Goal: Task Accomplishment & Management: Manage account settings

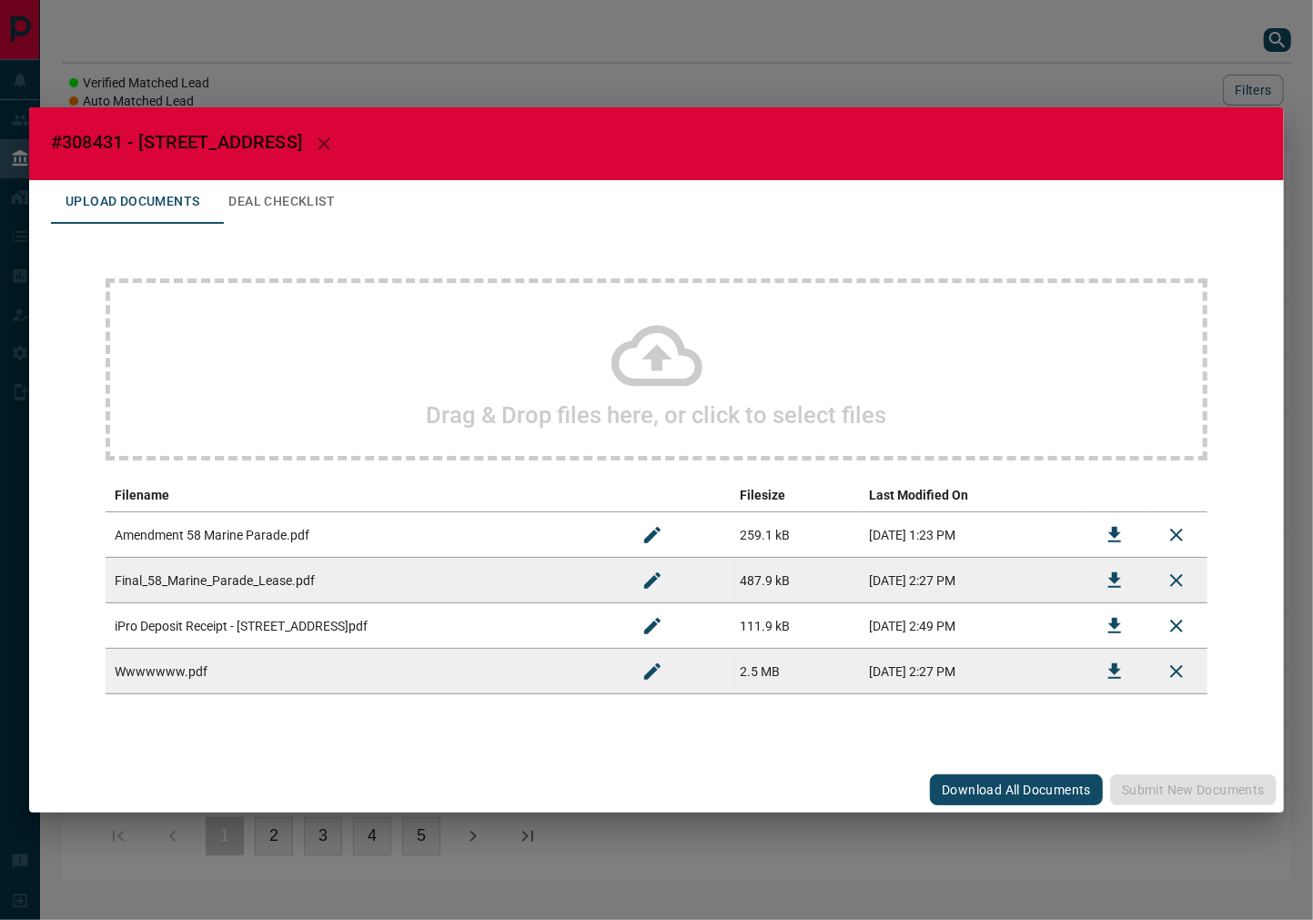
click at [103, 140] on span "#308431 - [STREET_ADDRESS]" at bounding box center [176, 142] width 251 height 22
copy span "308431"
click at [1106, 564] on button "Download" at bounding box center [1115, 581] width 44 height 44
click at [1110, 633] on icon "Download" at bounding box center [1115, 626] width 22 height 22
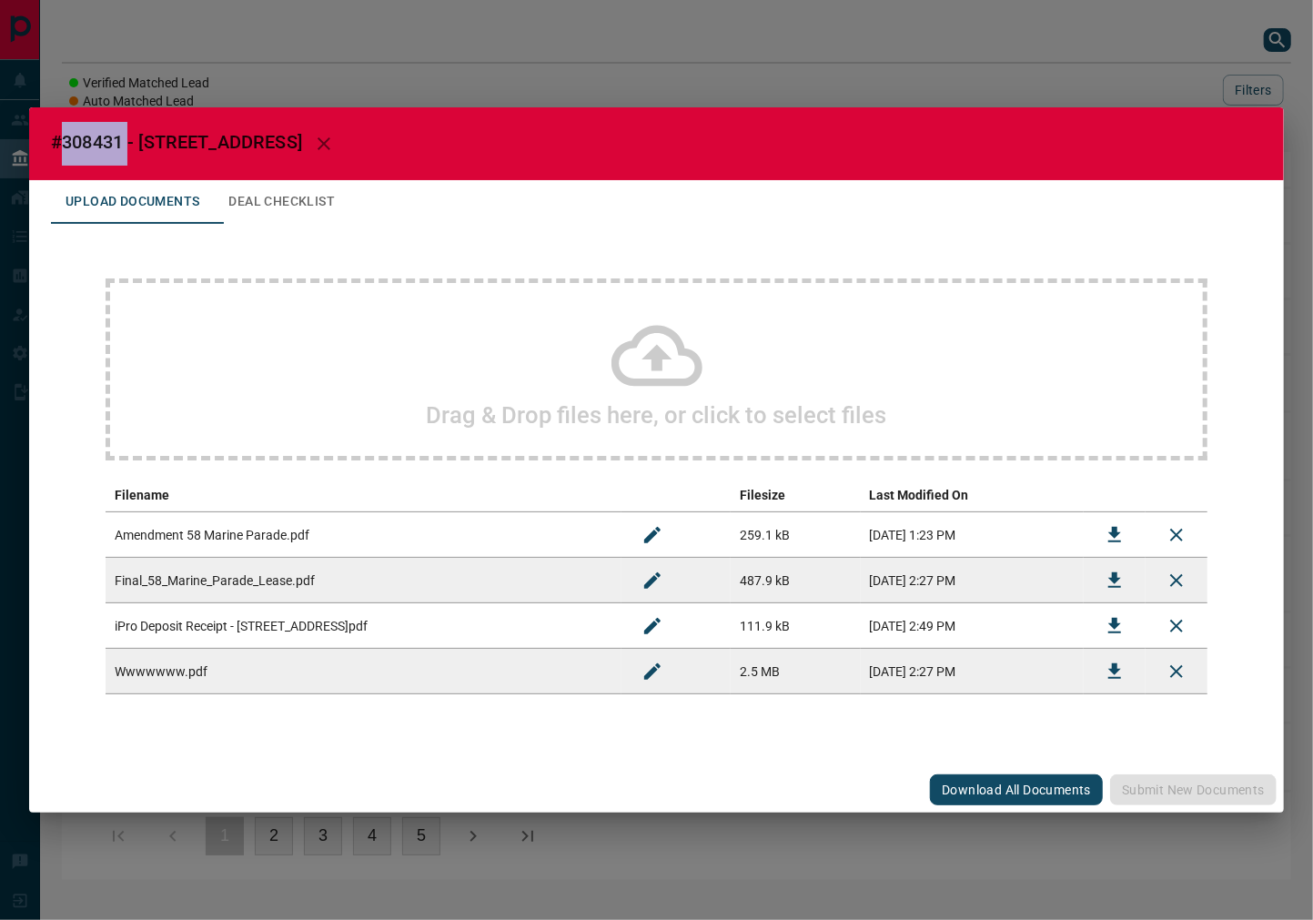
click at [1116, 530] on icon "Download" at bounding box center [1114, 534] width 13 height 15
click at [317, 206] on button "Deal Checklist" at bounding box center [282, 202] width 136 height 44
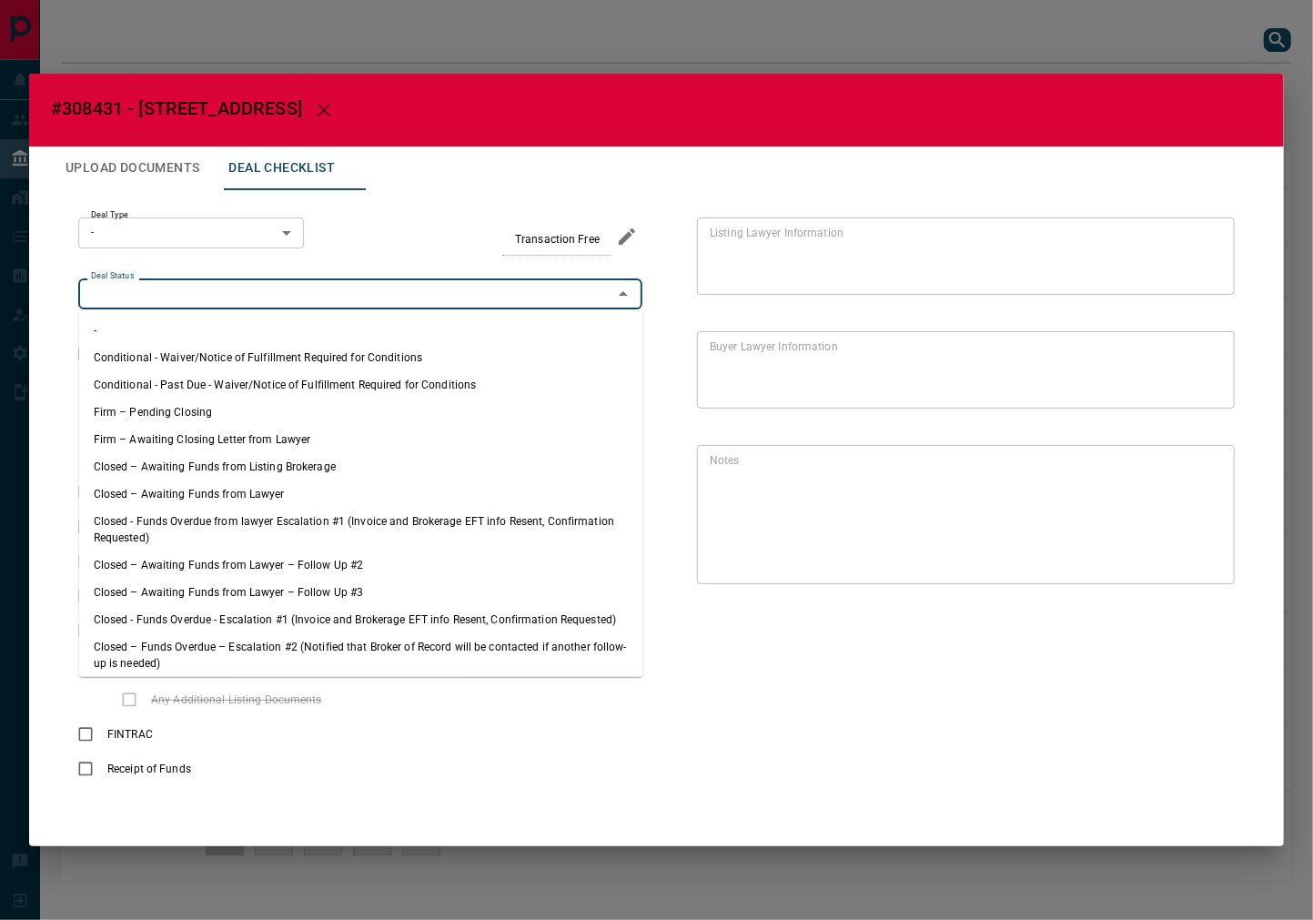
click at [198, 288] on input "Deal Status" at bounding box center [345, 294] width 523 height 20
click at [178, 405] on li "Firm – Pending Closing" at bounding box center [361, 412] width 564 height 27
type input "**********"
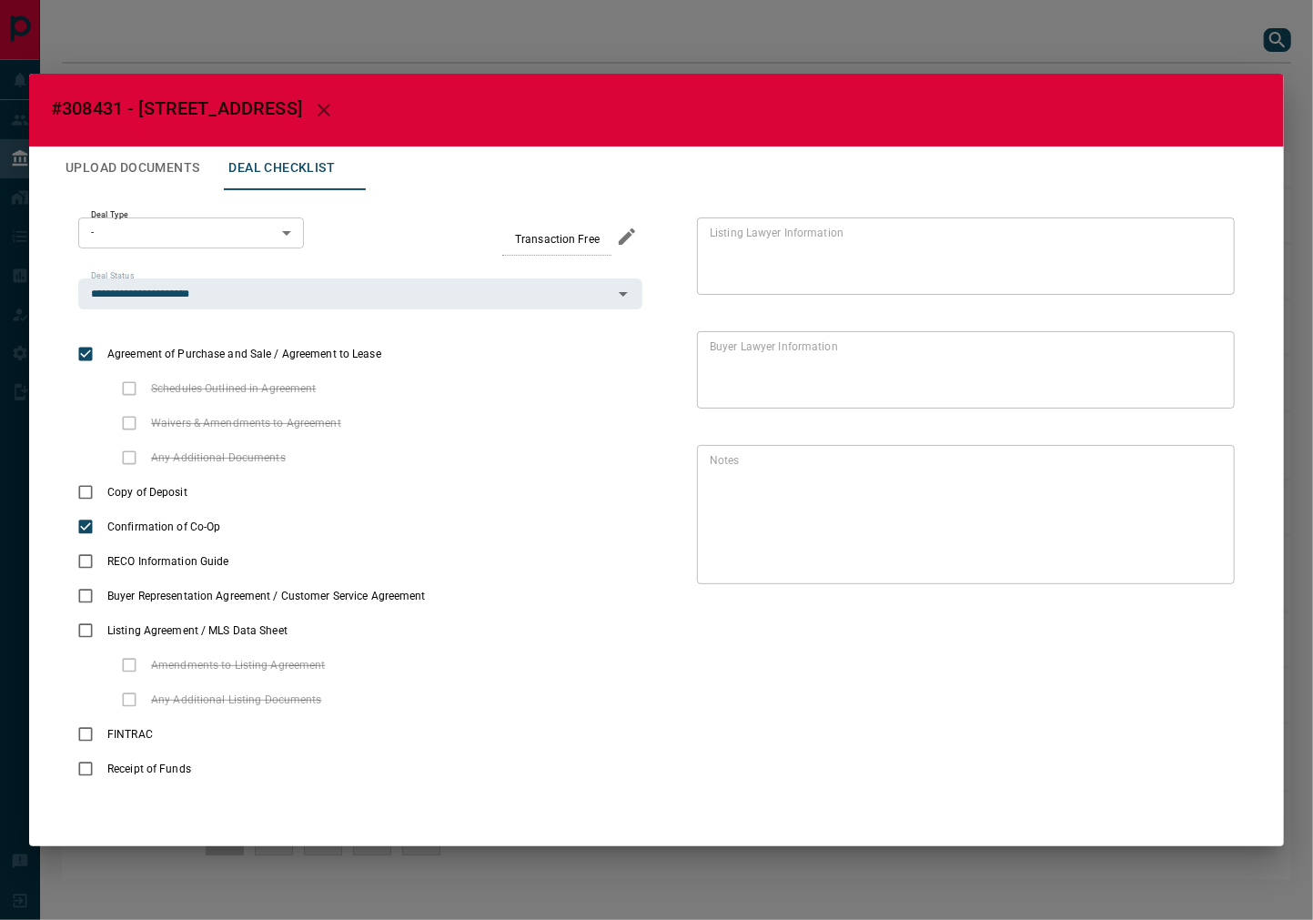
click at [189, 239] on body "Lead Transfers Leads Deals Listings Campaigns Quota Rules Agent Quotas Admin Mo…" at bounding box center [656, 449] width 1313 height 898
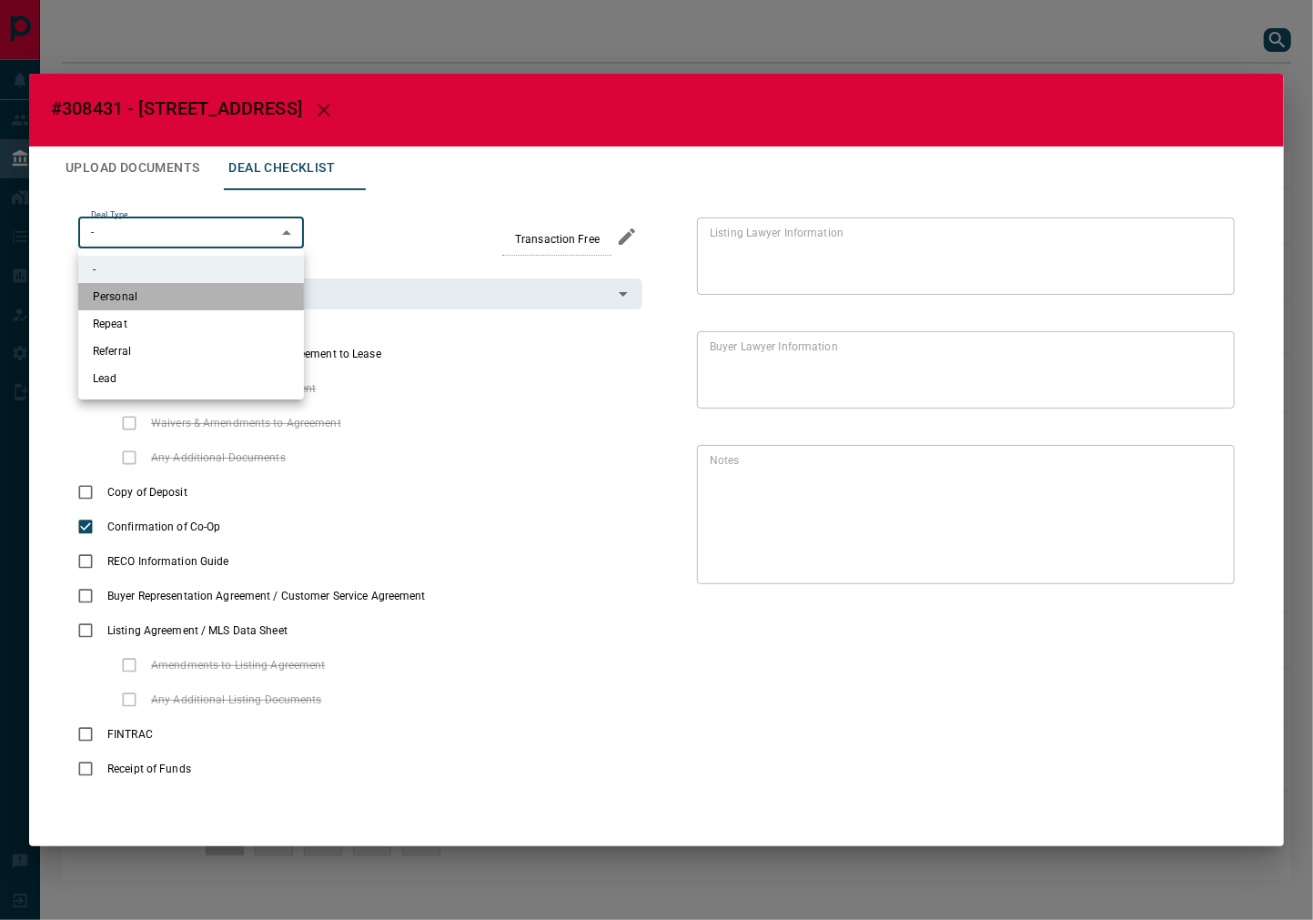
click at [178, 301] on li "Personal" at bounding box center [191, 296] width 226 height 27
type input "*"
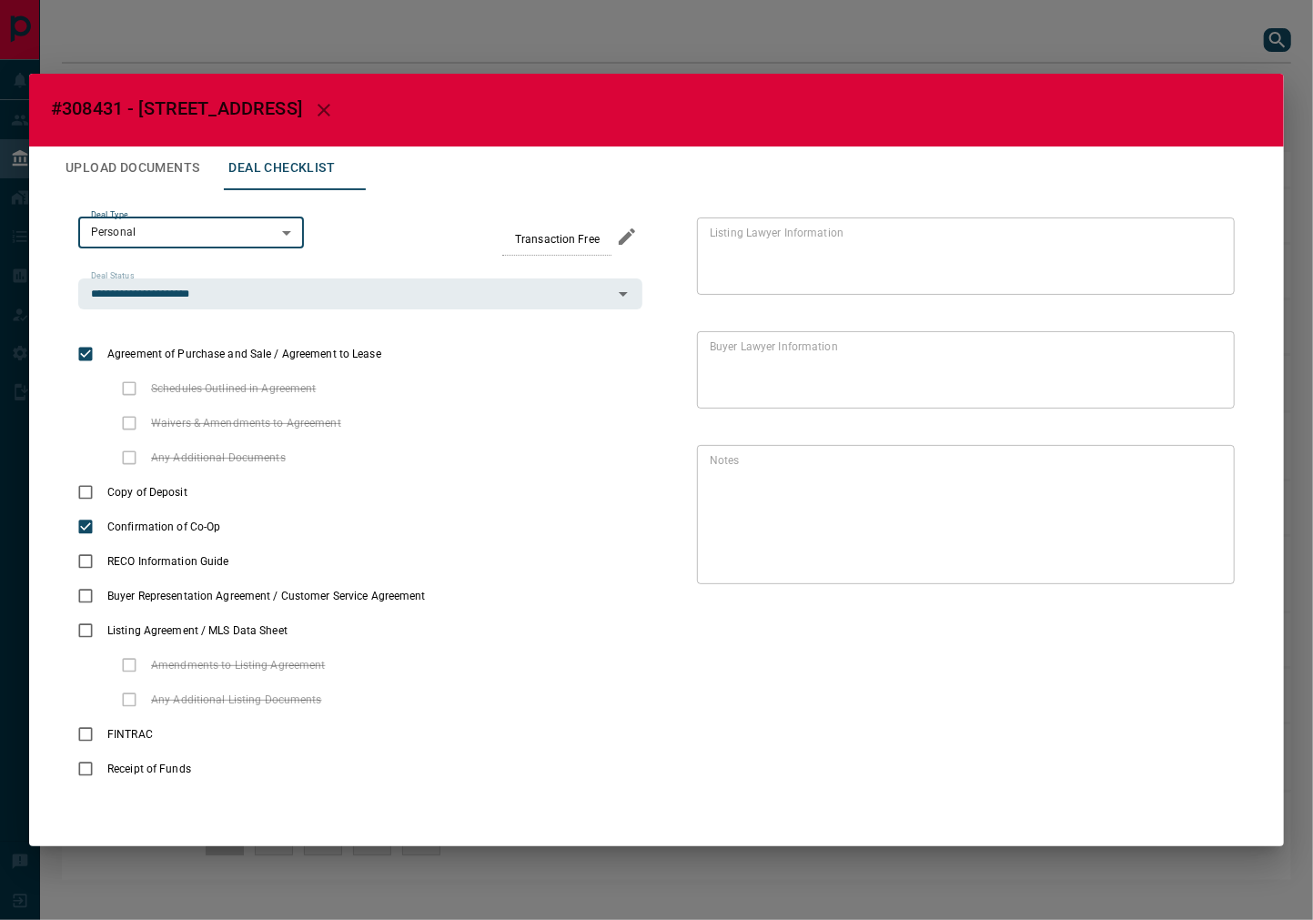
click at [162, 175] on button "Upload Documents" at bounding box center [132, 168] width 163 height 44
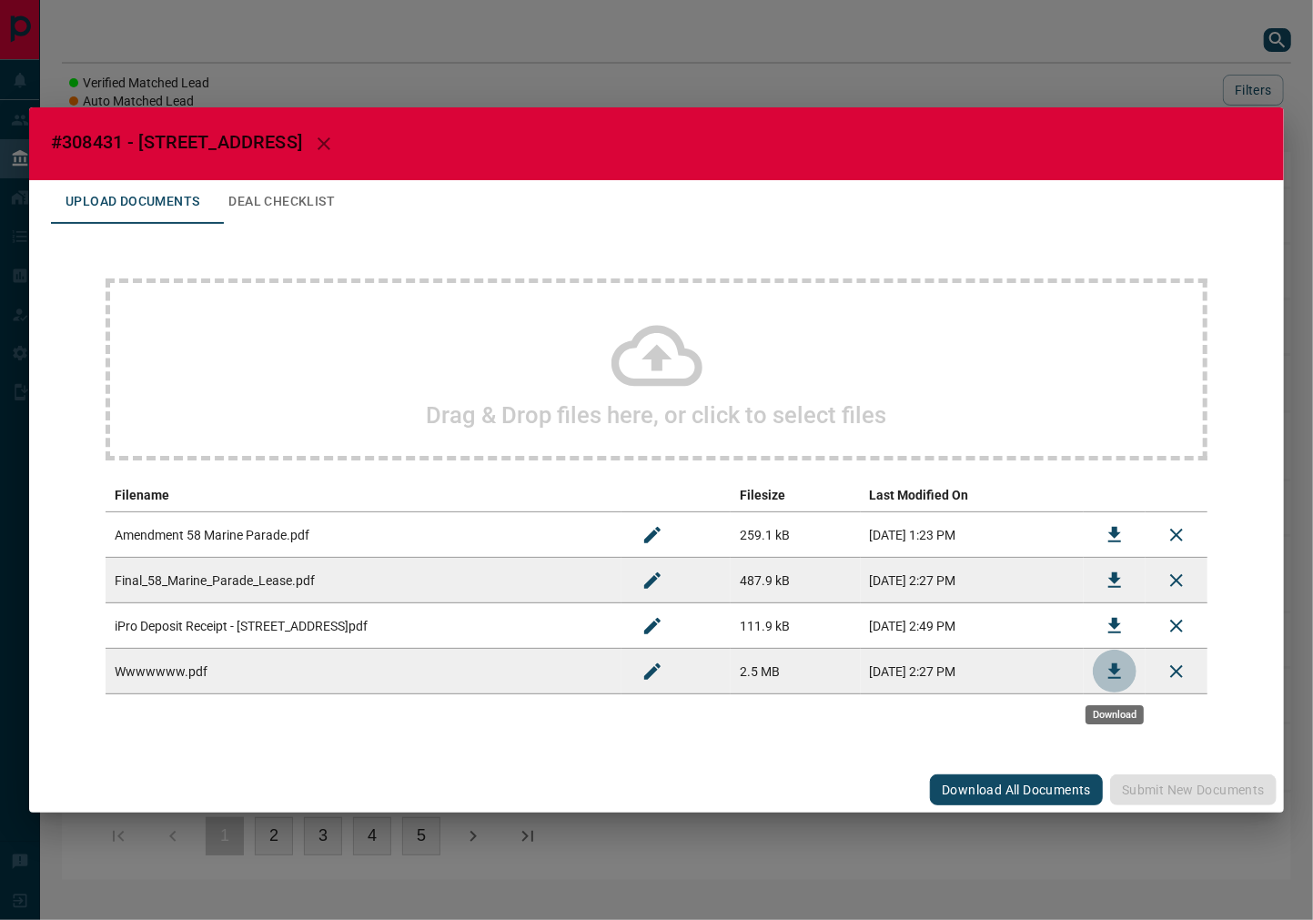
click at [1120, 671] on icon "Download" at bounding box center [1115, 672] width 22 height 22
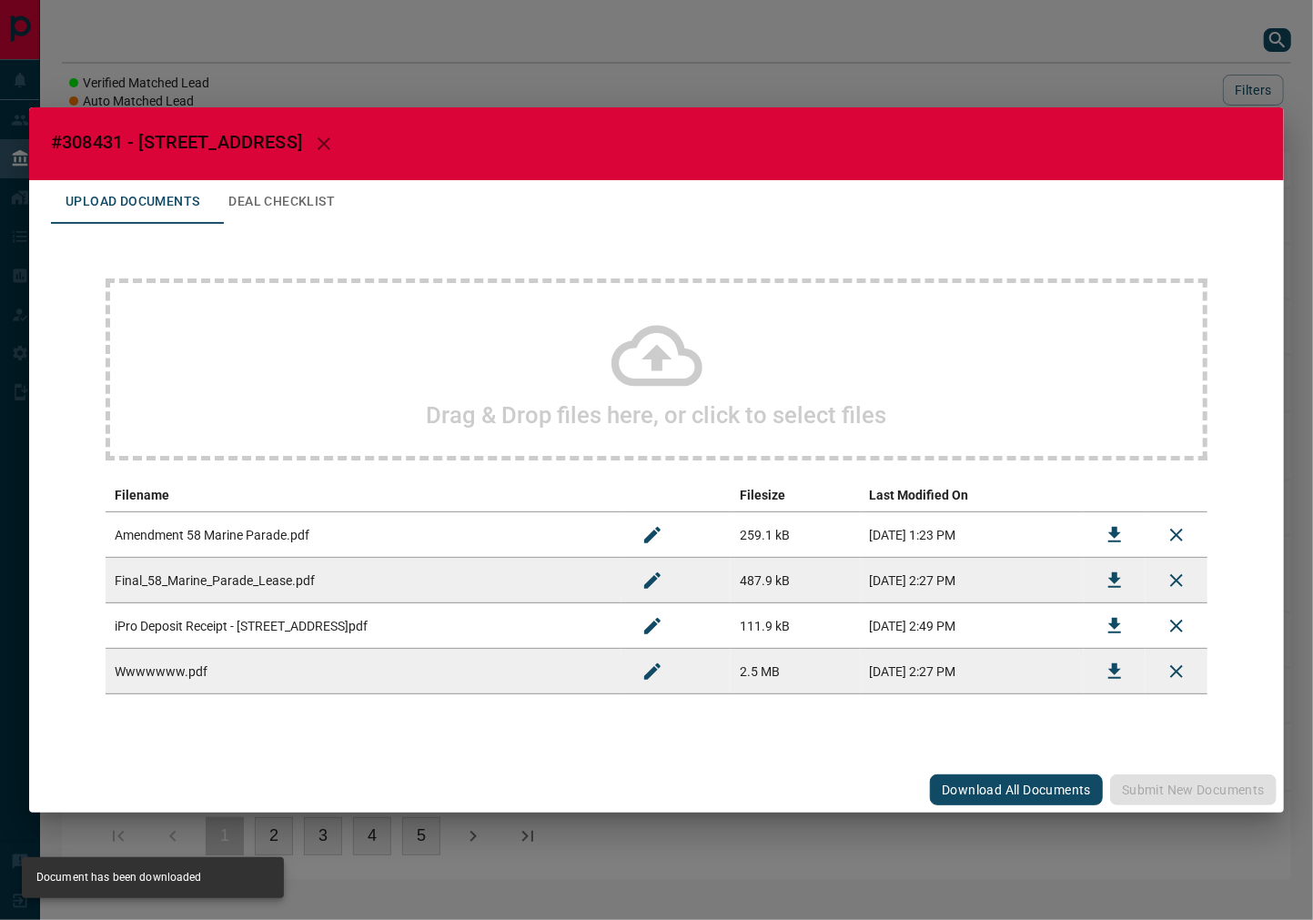
click at [285, 187] on button "Deal Checklist" at bounding box center [282, 202] width 136 height 44
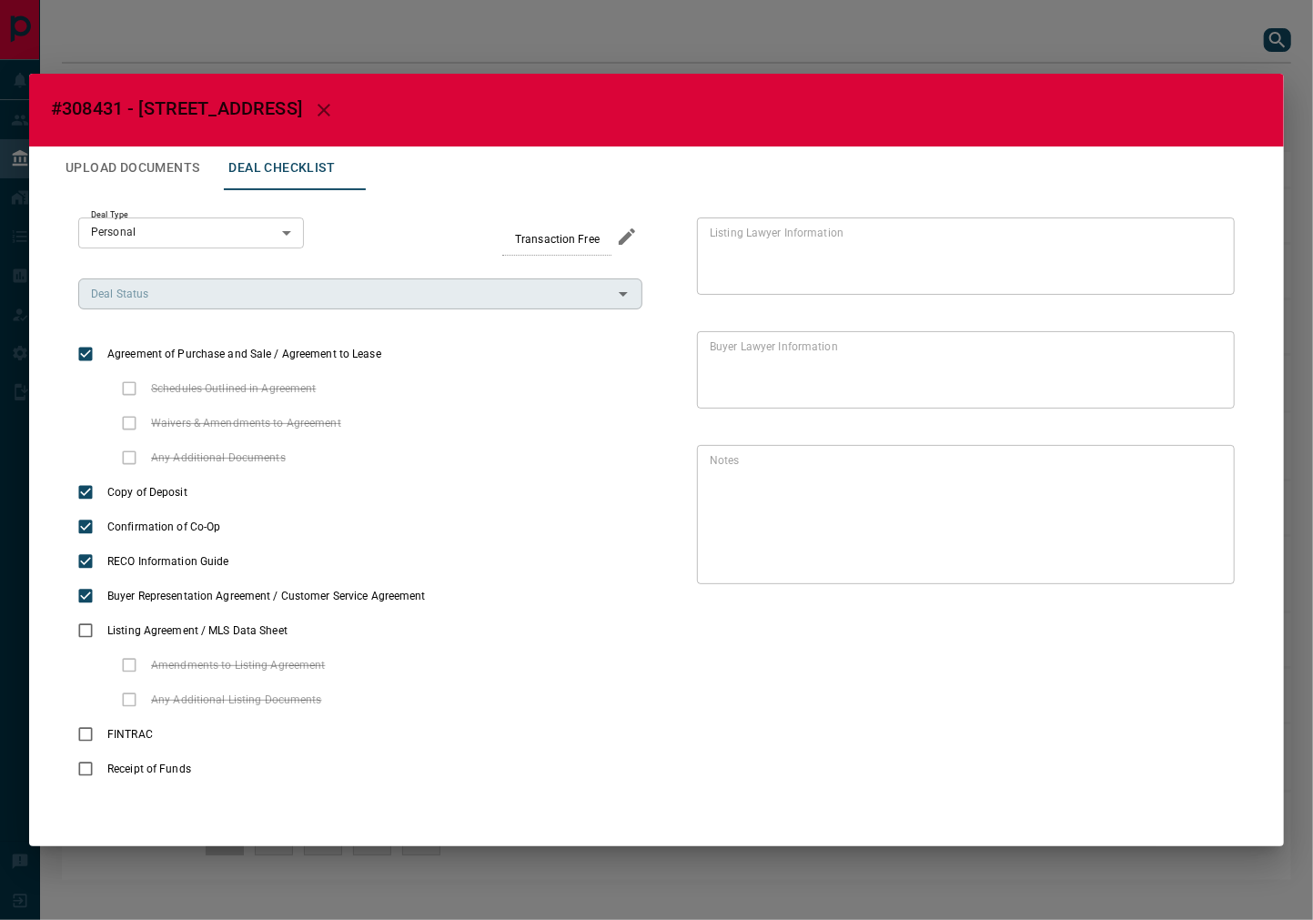
click at [136, 288] on div "Deal Status Deal Status" at bounding box center [360, 293] width 564 height 31
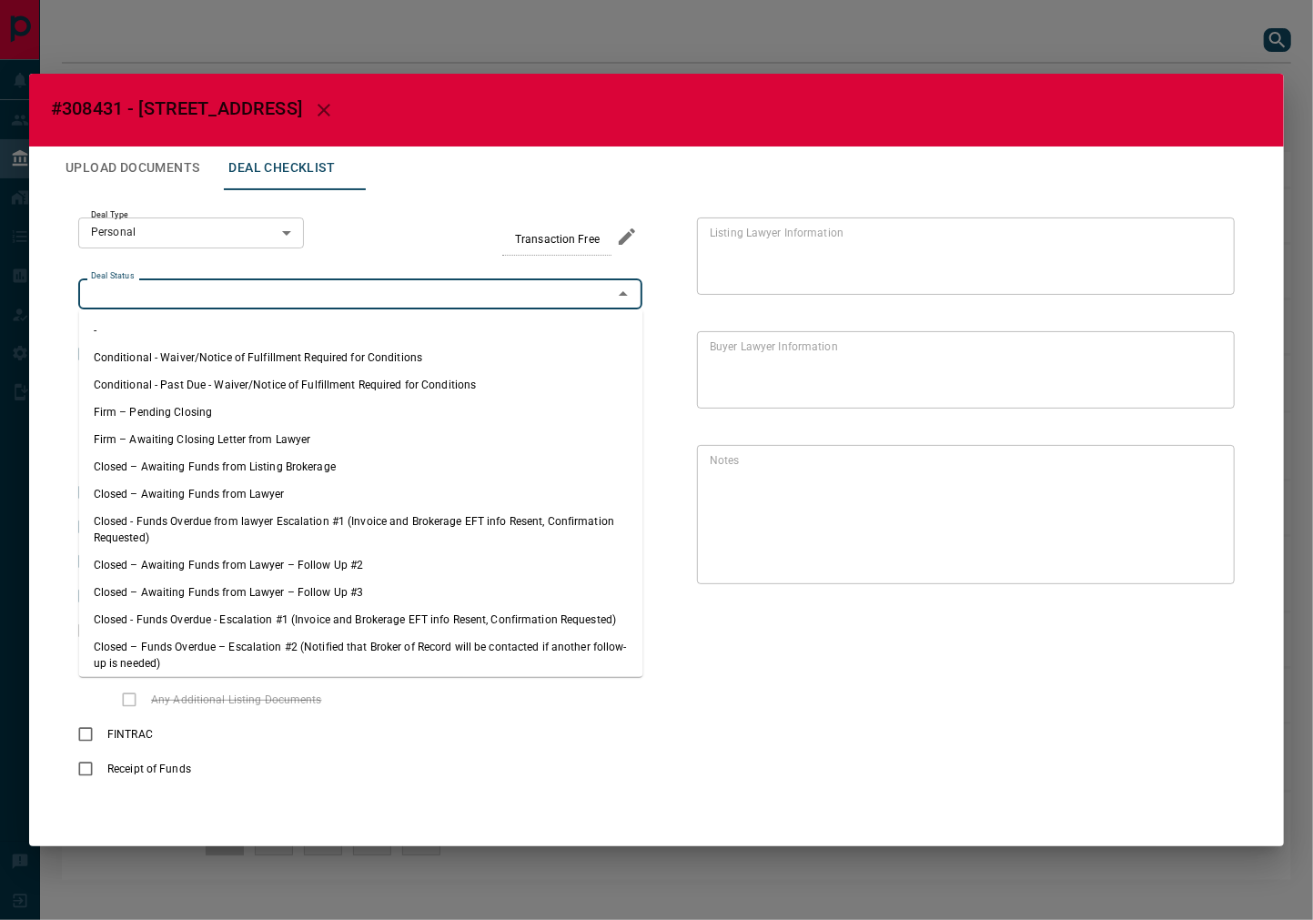
click at [218, 407] on li "Firm – Pending Closing" at bounding box center [361, 412] width 564 height 27
type input "**********"
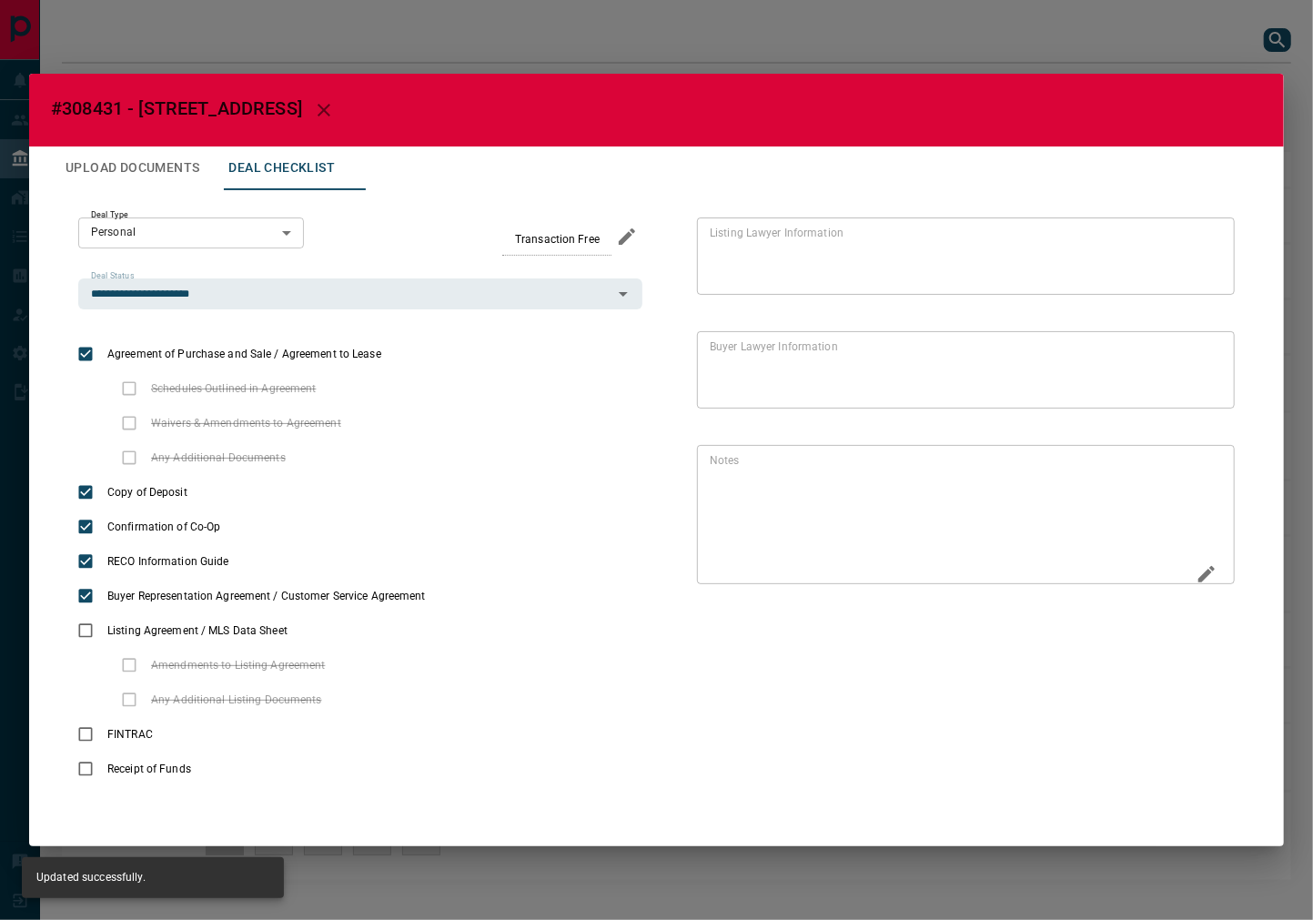
click at [1207, 569] on icon "Edit" at bounding box center [1207, 574] width 22 height 22
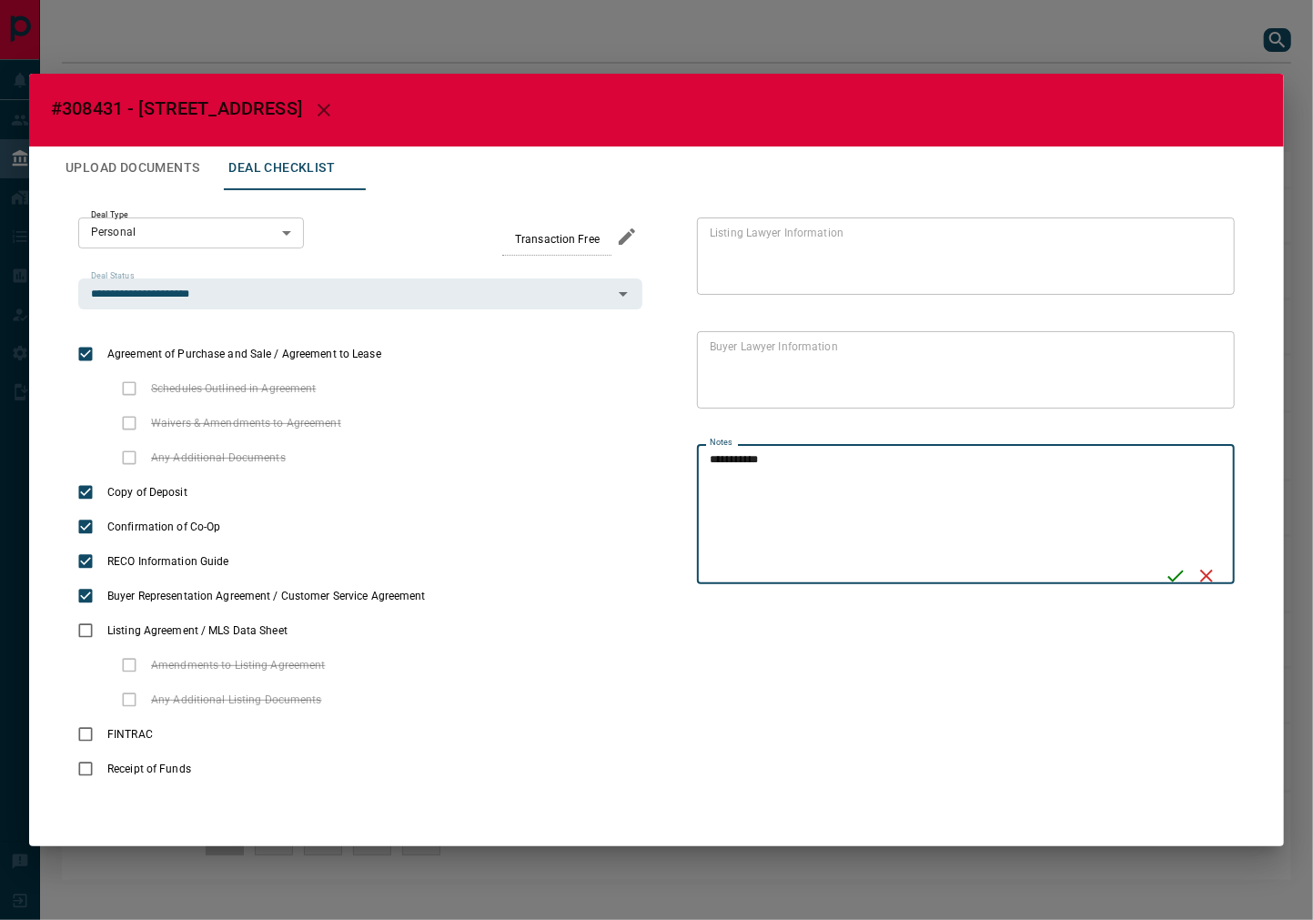
type textarea "**********"
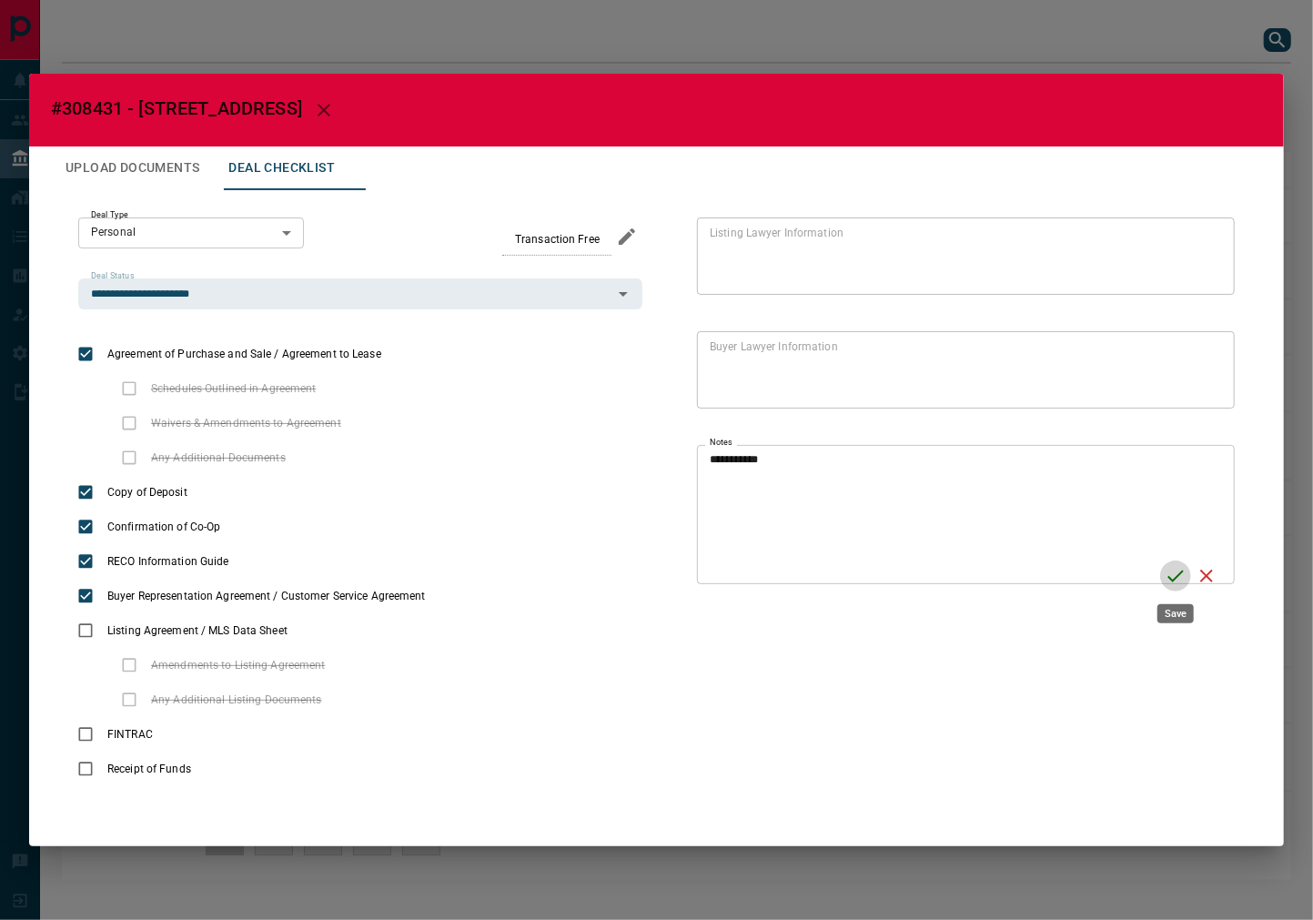
click at [1167, 570] on icon "Save" at bounding box center [1176, 576] width 22 height 22
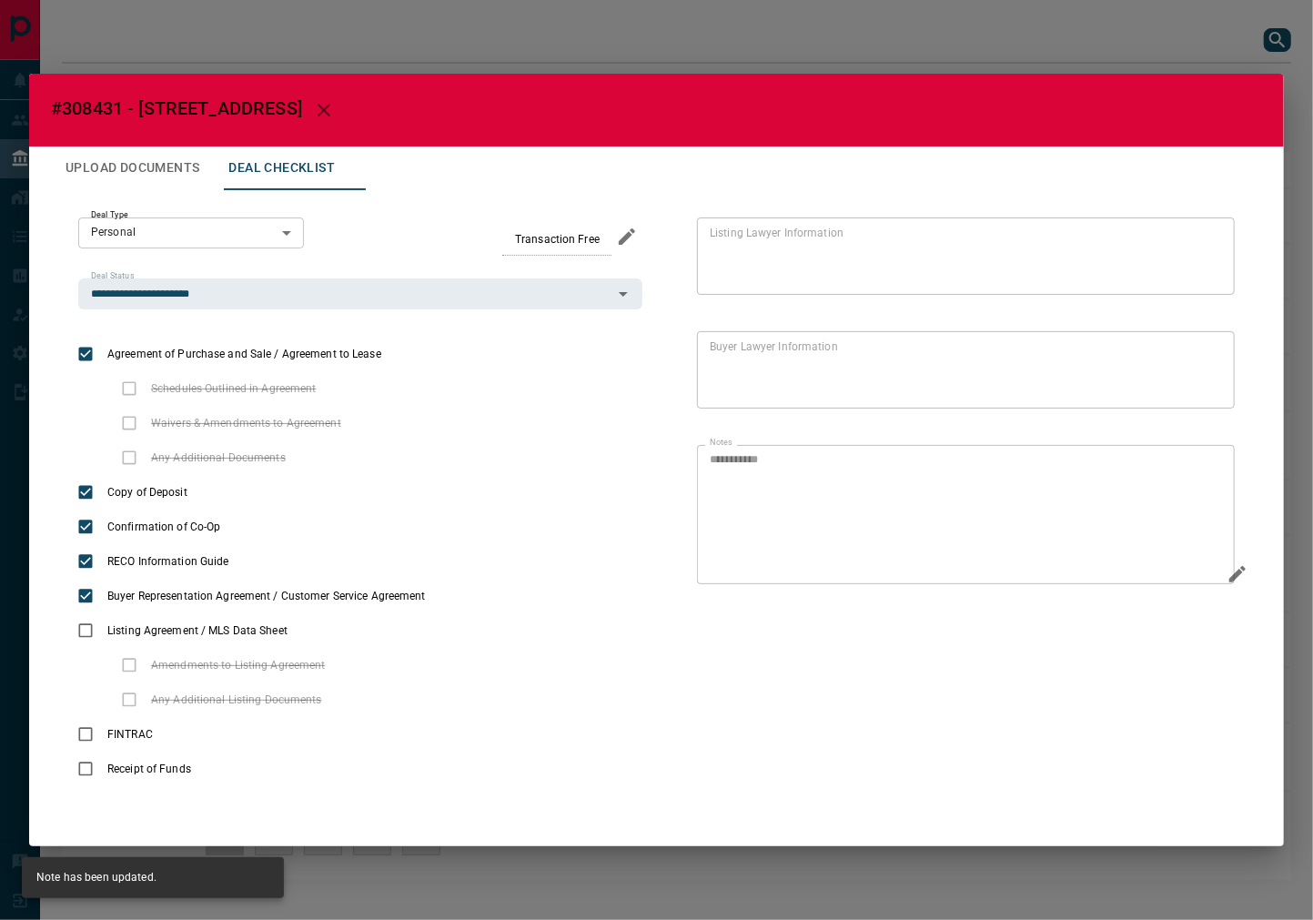
click at [158, 161] on button "Upload Documents" at bounding box center [132, 168] width 163 height 44
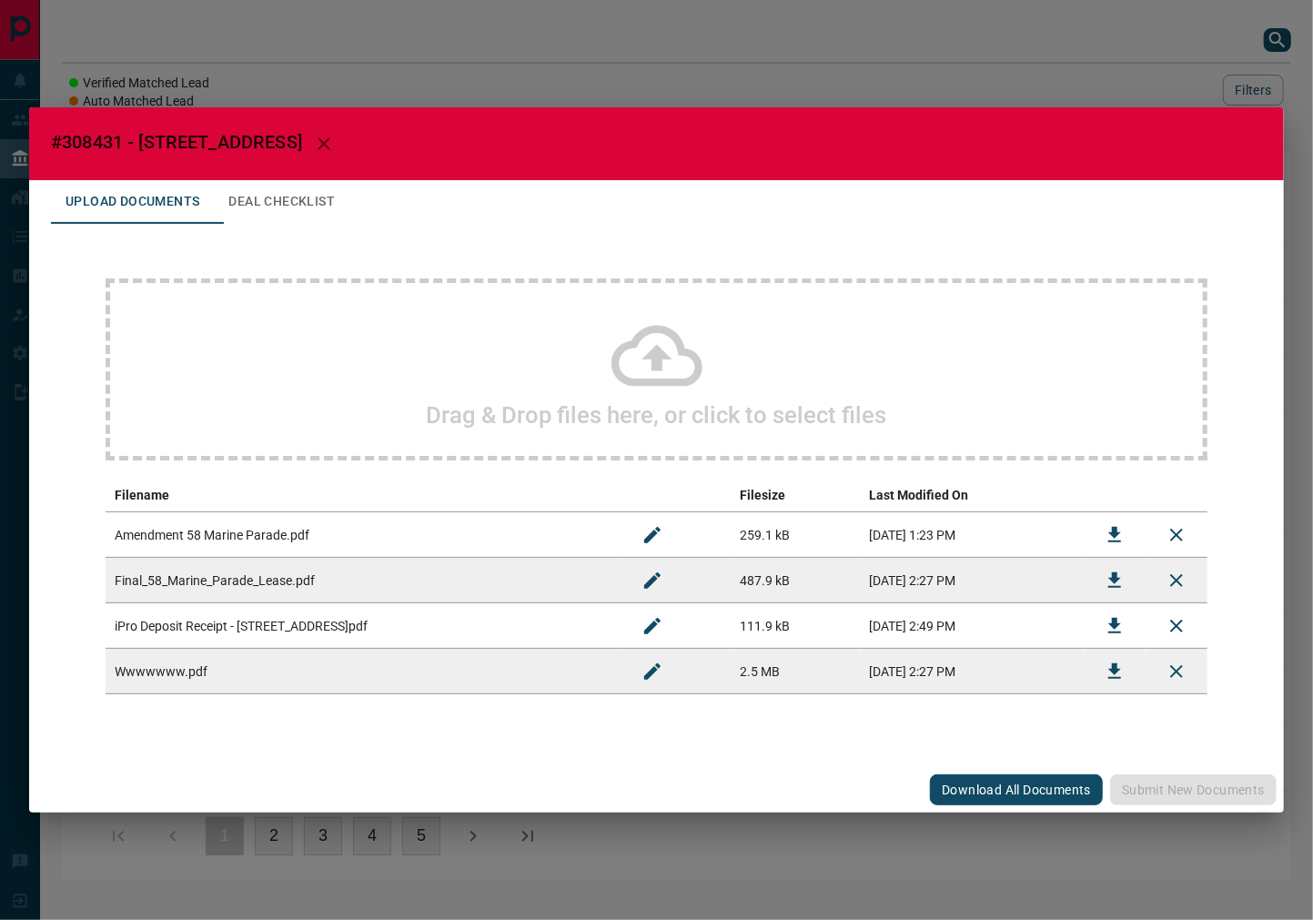
click at [374, 344] on div "Drag & Drop files here, or click to select files" at bounding box center [657, 369] width 1102 height 182
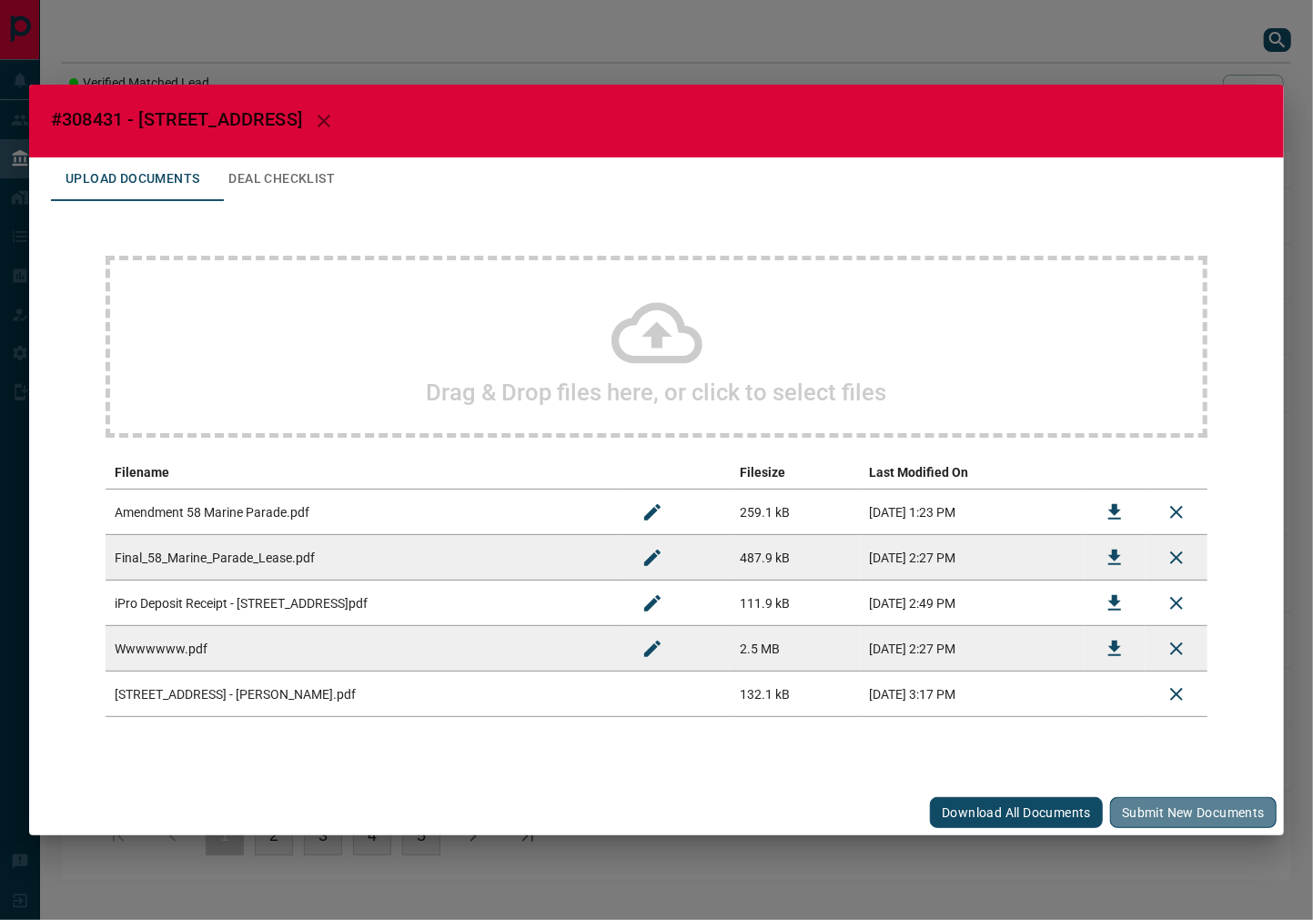
click at [1132, 812] on button "Submit new documents" at bounding box center [1193, 812] width 167 height 31
click at [325, 176] on button "Deal Checklist" at bounding box center [282, 179] width 136 height 44
